Goal: Navigation & Orientation: Find specific page/section

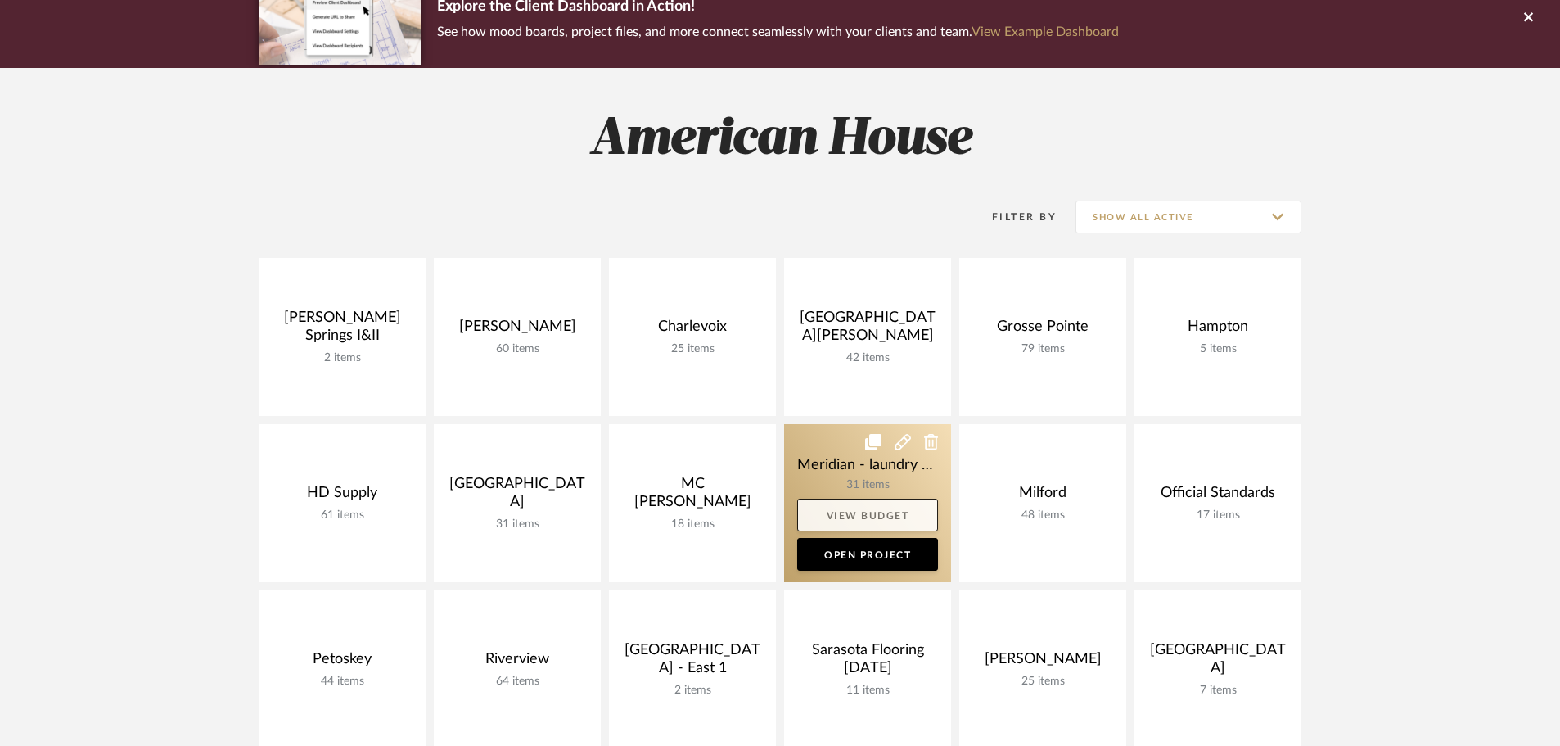
scroll to position [164, 0]
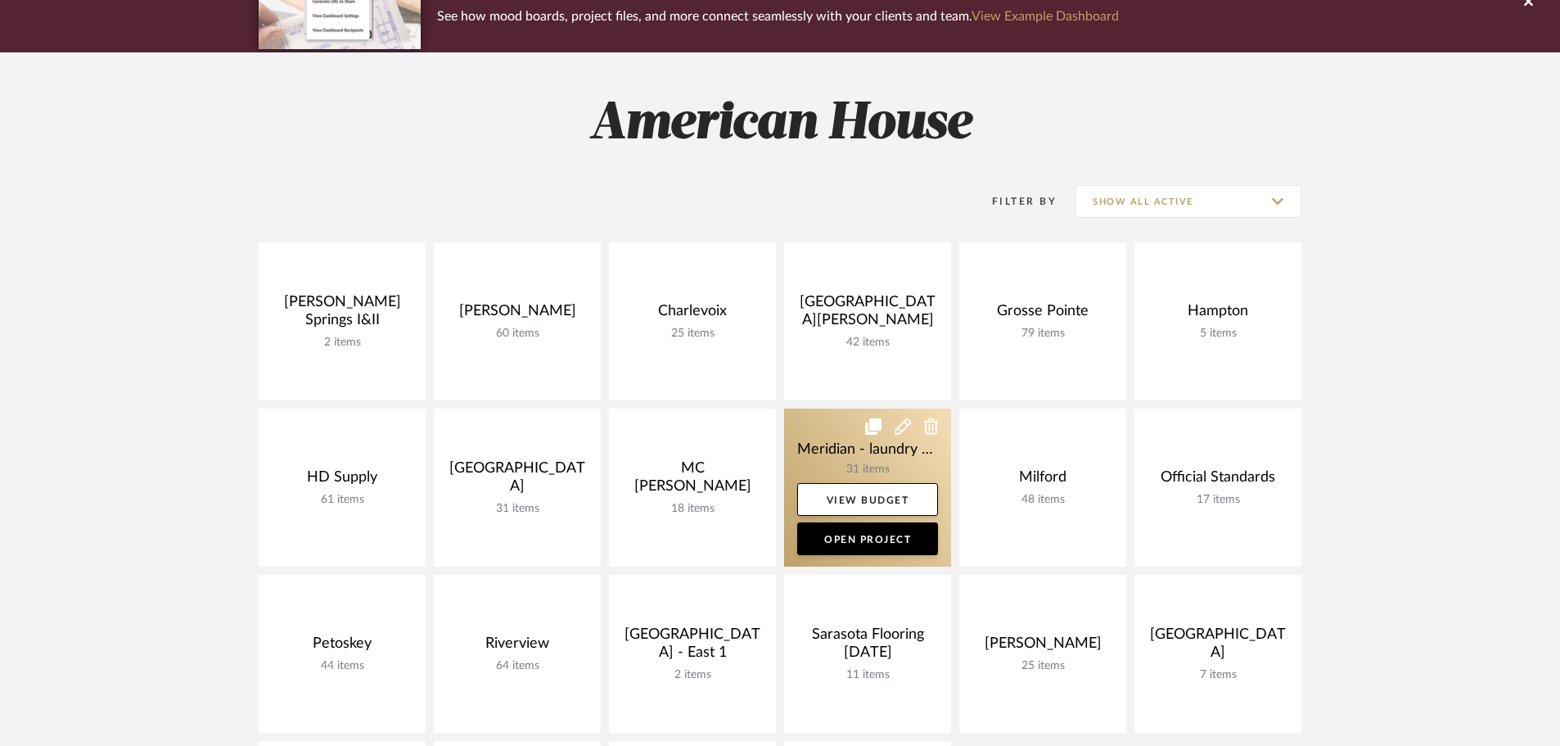
click at [806, 446] on link at bounding box center [867, 487] width 167 height 158
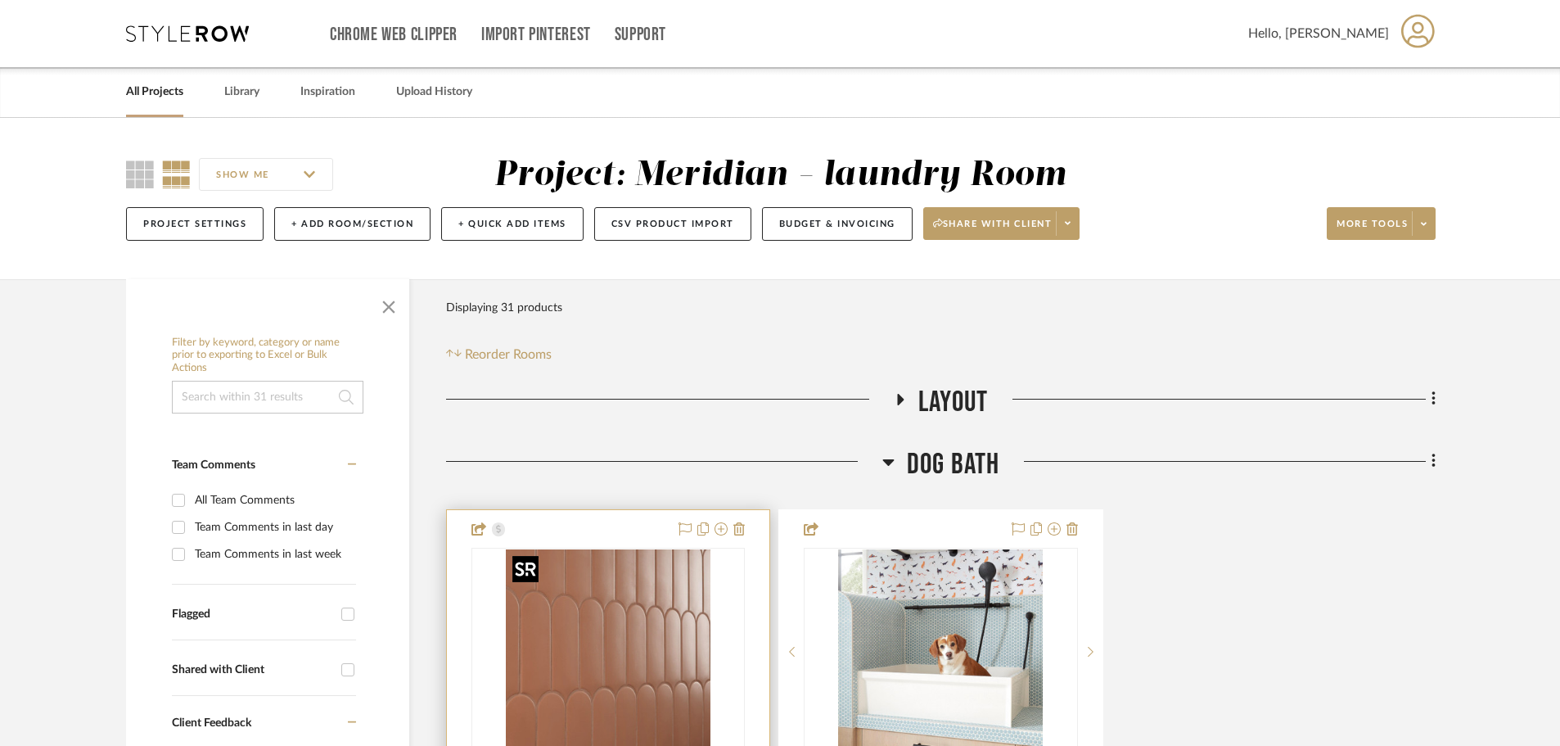
click at [0, 0] on img at bounding box center [0, 0] width 0 height 0
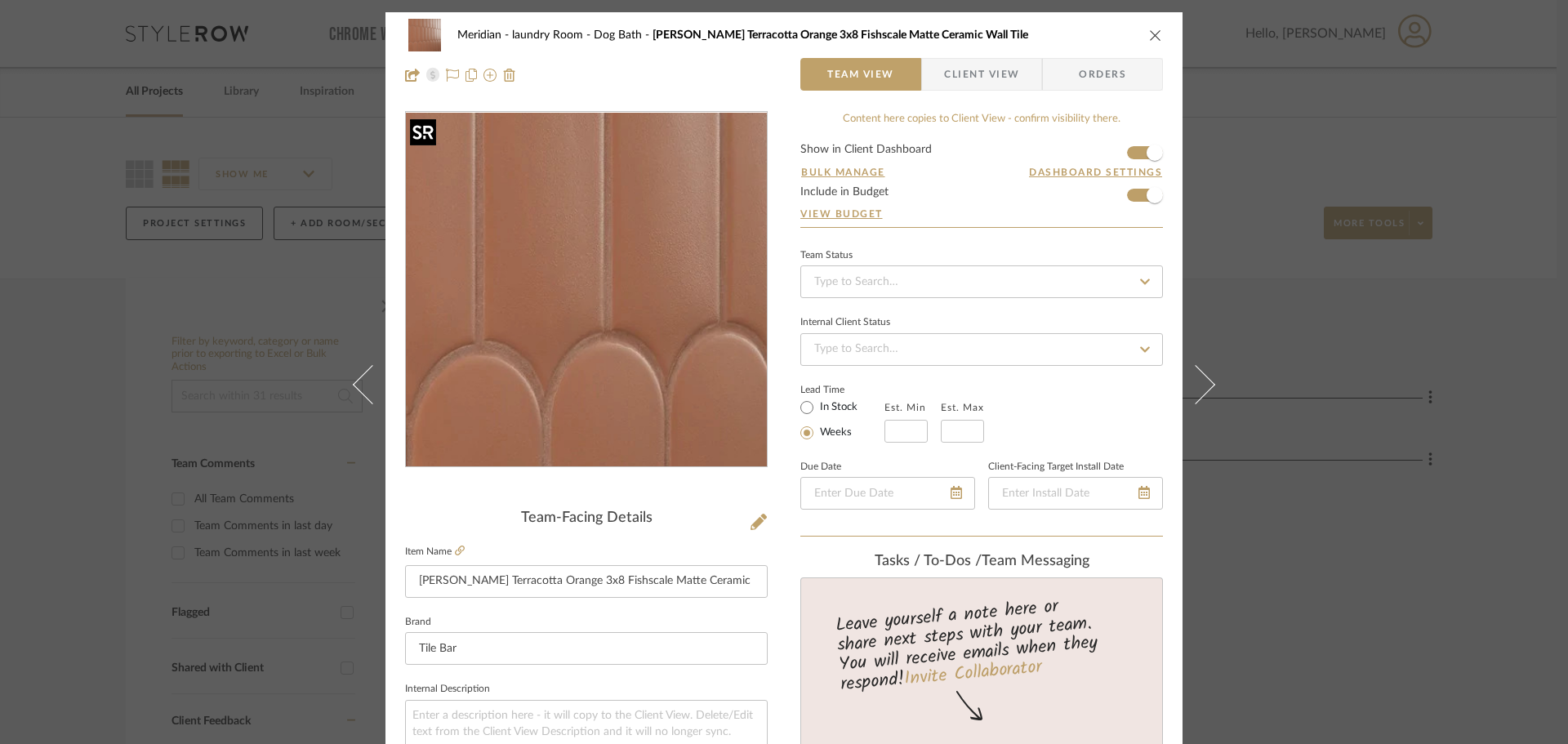
click at [567, 336] on img "0" at bounding box center [586, 289] width 354 height 354
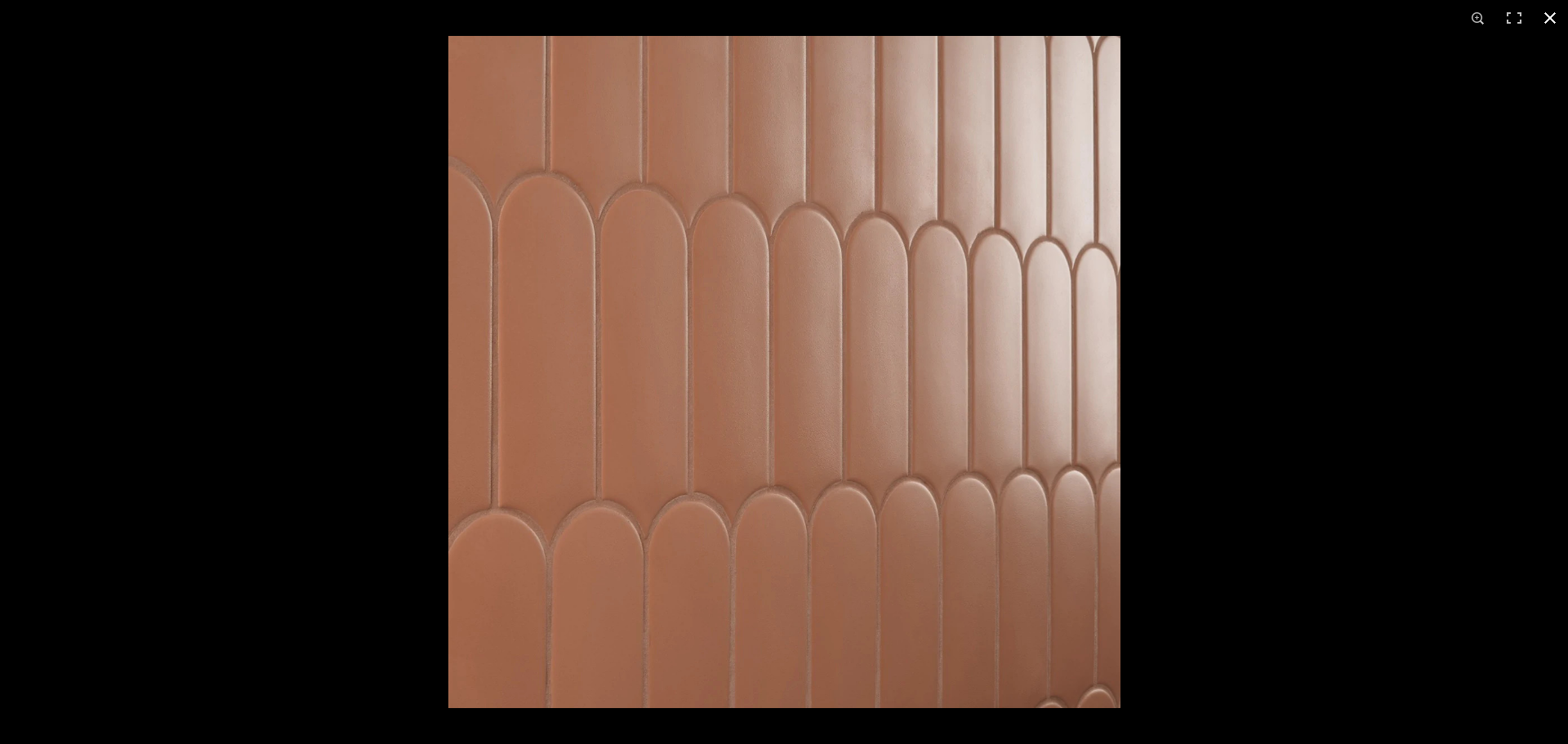
click at [1565, 19] on button at bounding box center [1550, 18] width 36 height 36
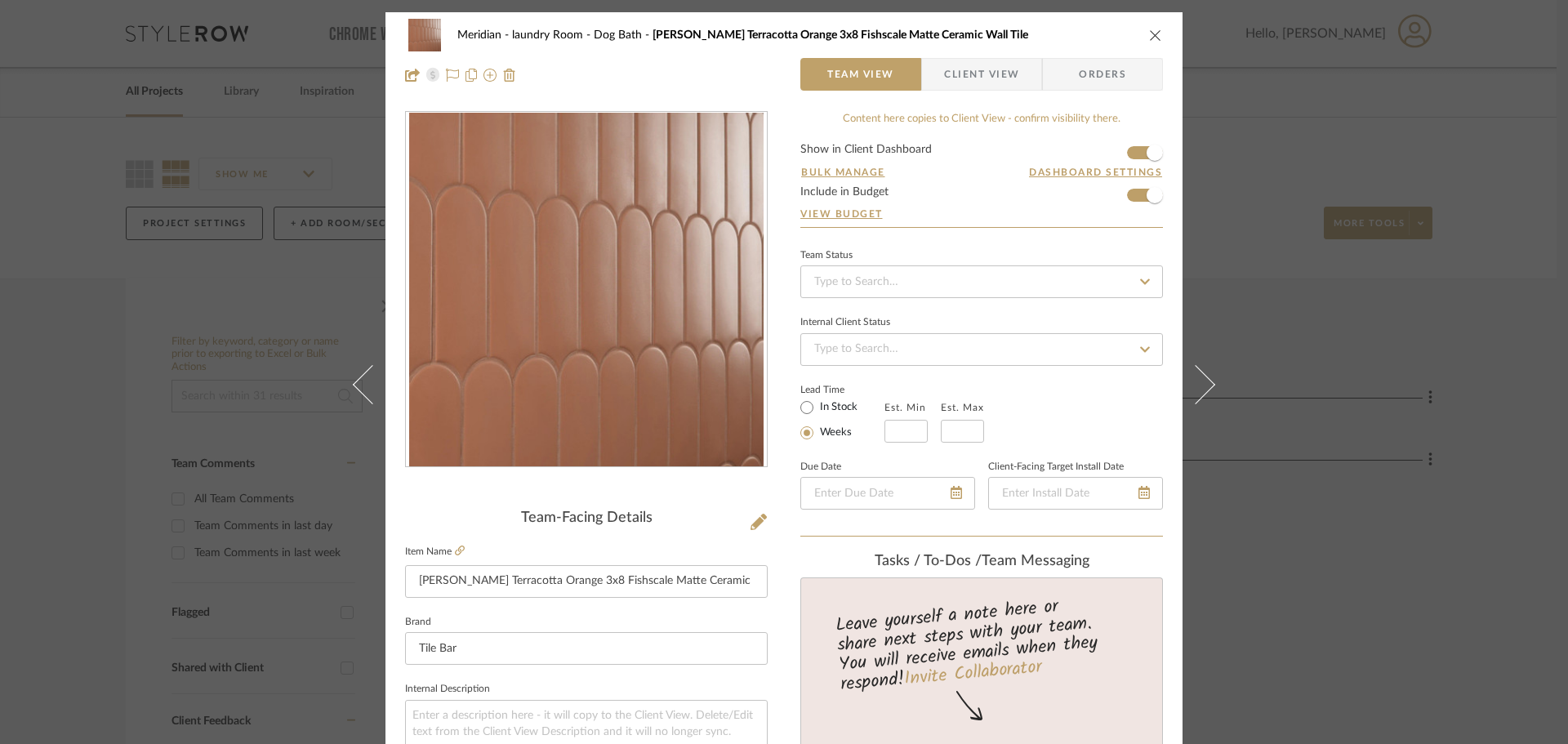
click at [1147, 25] on div "Meridian - laundry Room Dog Bath [PERSON_NAME] Terracotta Orange 3x8 Fishscale …" at bounding box center [784, 35] width 758 height 33
click at [1149, 34] on icon "close" at bounding box center [1155, 35] width 13 height 13
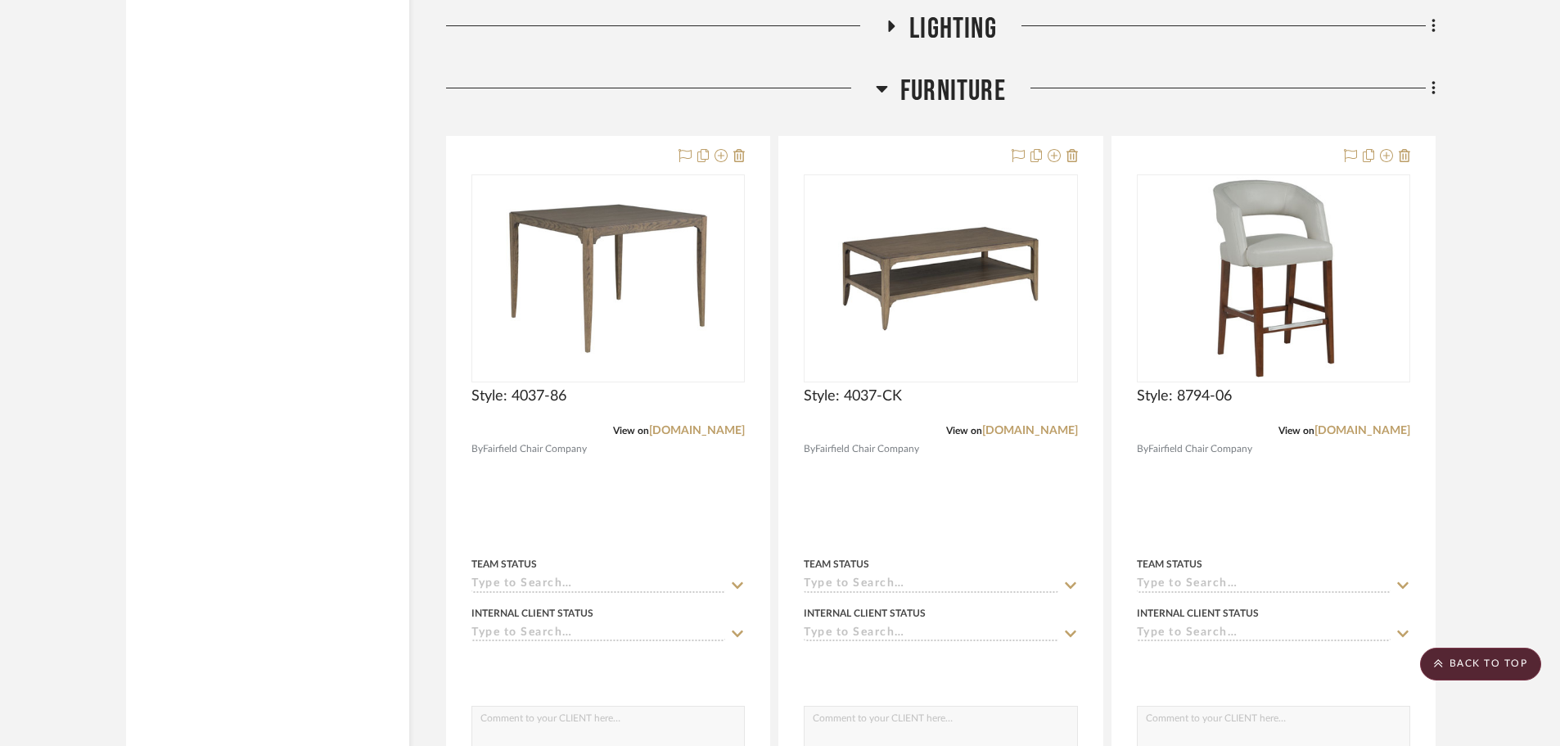
scroll to position [2865, 0]
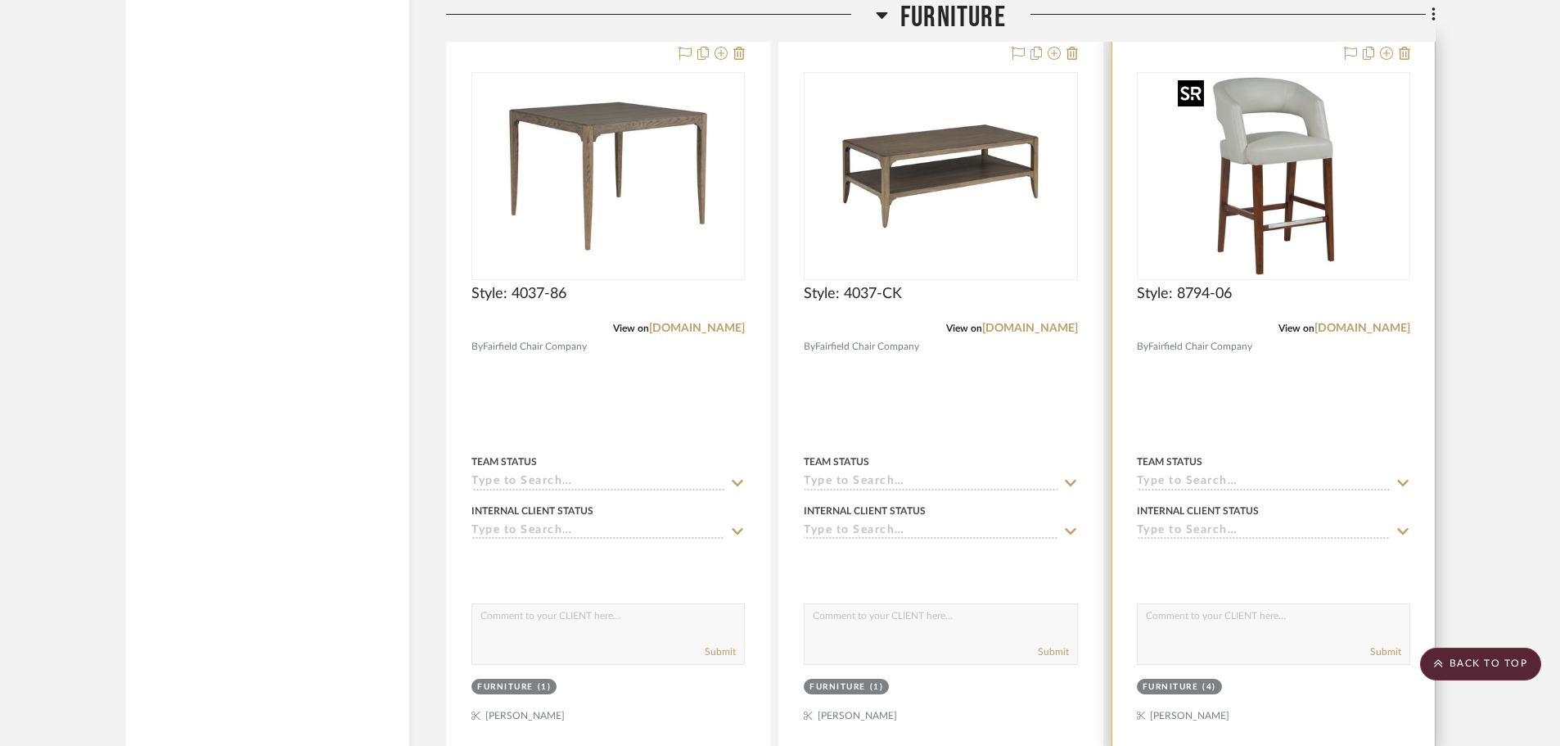
click at [0, 0] on img at bounding box center [0, 0] width 0 height 0
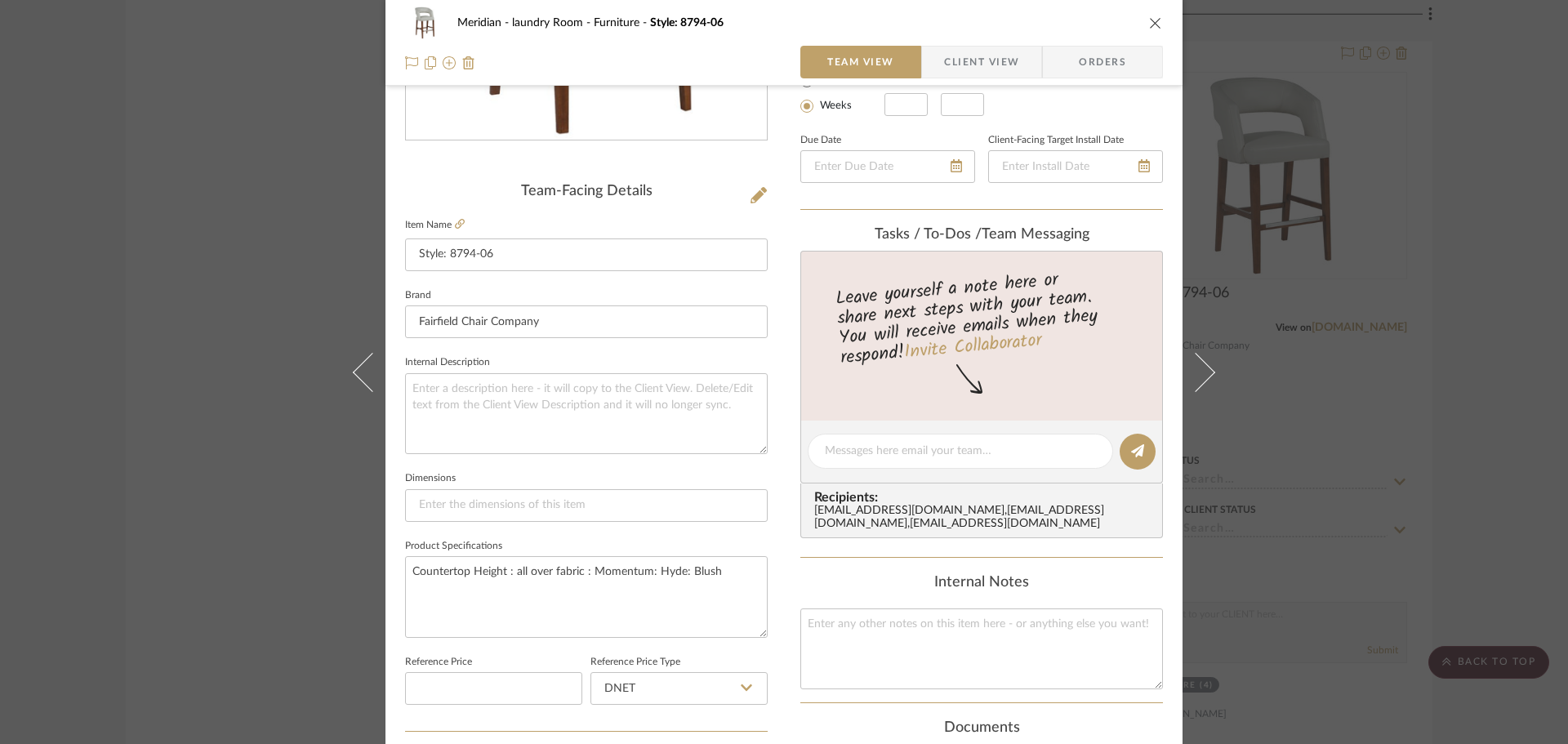
scroll to position [0, 0]
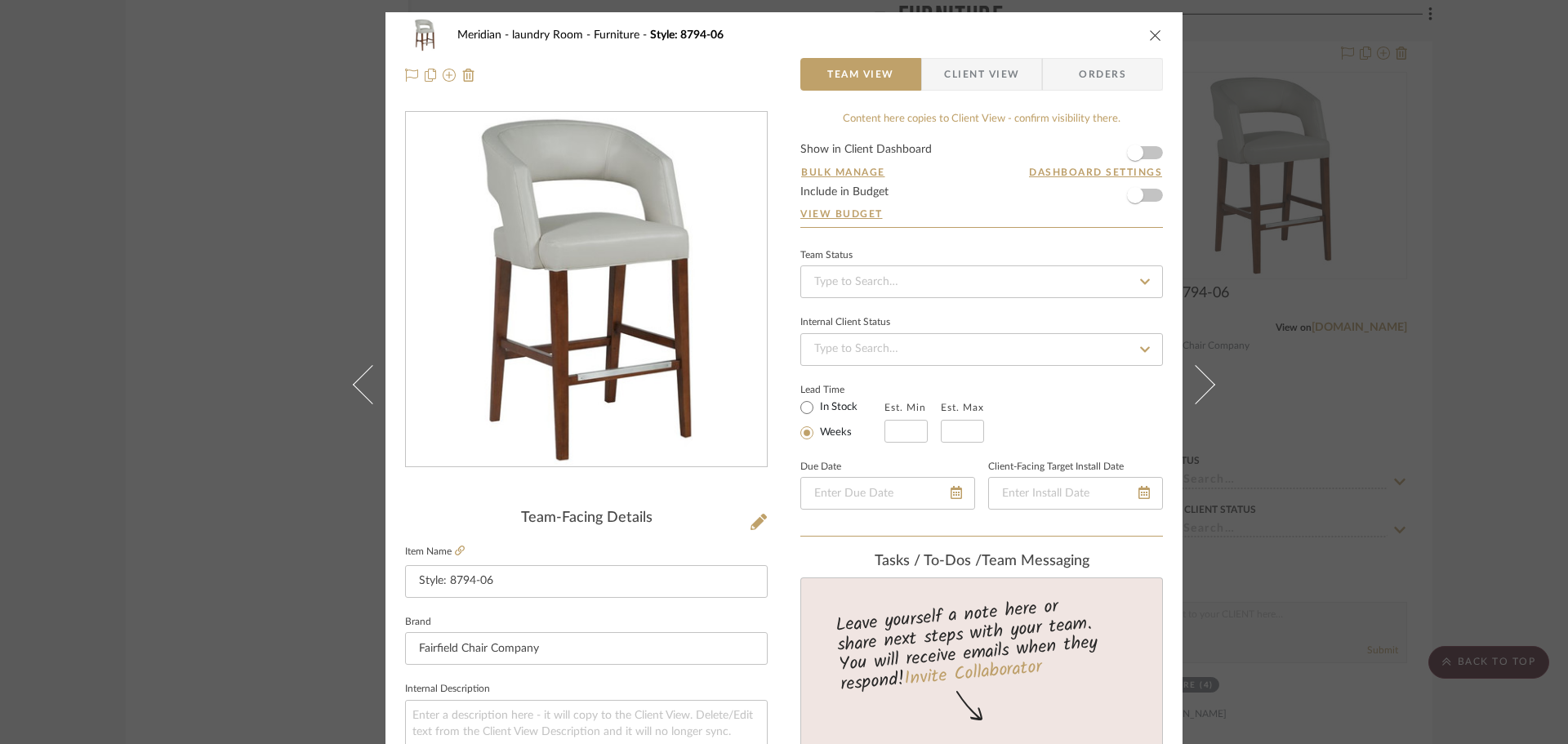
click at [1151, 37] on icon "close" at bounding box center [1155, 35] width 13 height 13
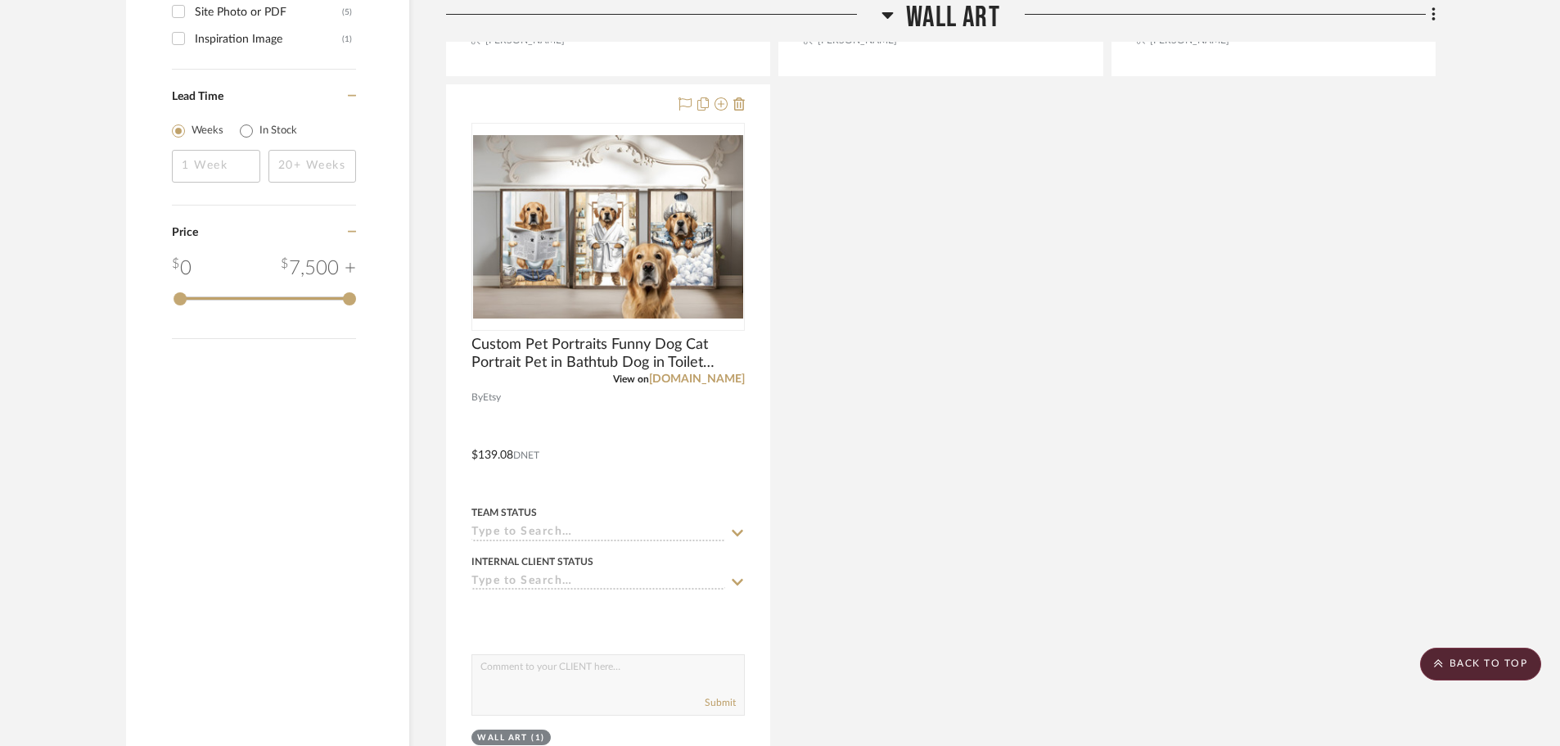
scroll to position [1945, 0]
